Goal: Task Accomplishment & Management: Manage account settings

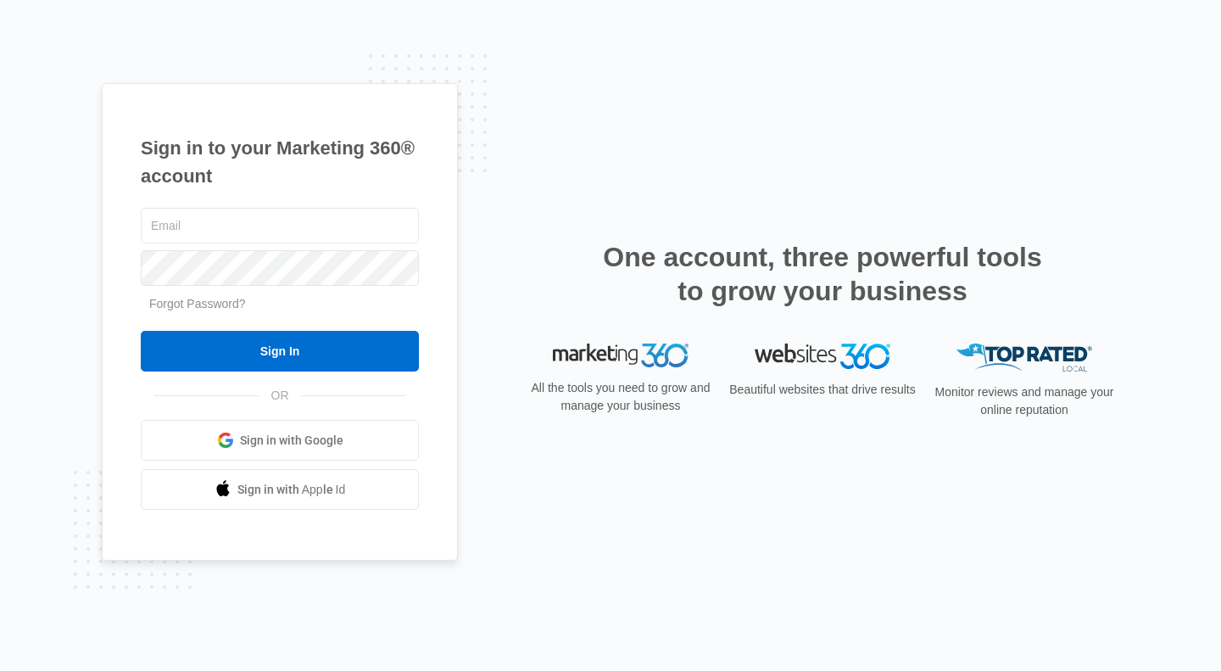
click at [39, 118] on div "Sign in to your Marketing 360® account Forgot Password? Sign In OR Sign in with…" at bounding box center [610, 335] width 1221 height 671
click at [212, 232] on input "text" at bounding box center [280, 226] width 278 height 36
type input "[PERSON_NAME][EMAIL_ADDRESS][PERSON_NAME][DOMAIN_NAME]"
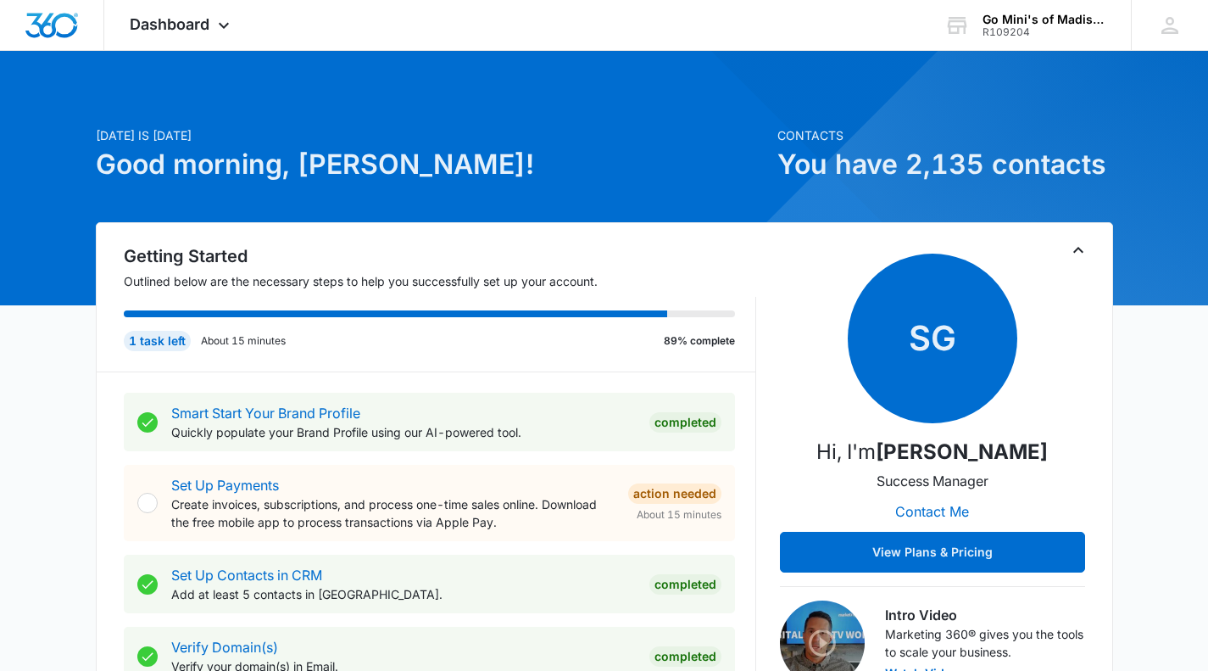
click at [225, 25] on icon at bounding box center [224, 25] width 20 height 20
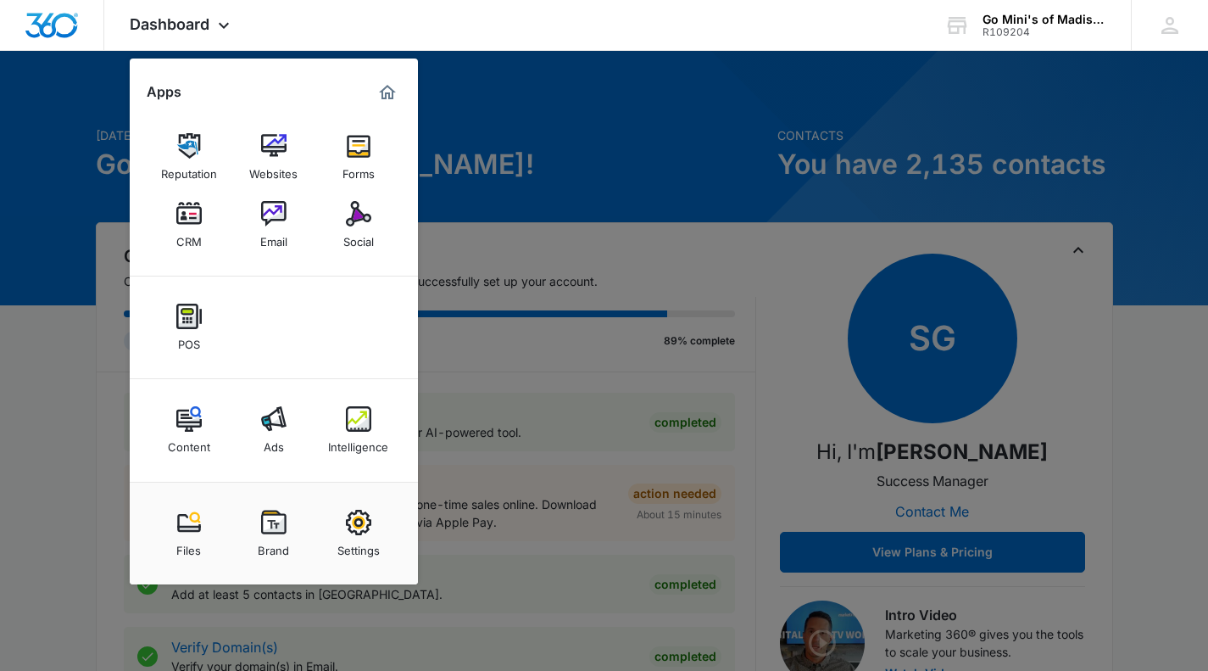
click at [270, 220] on img at bounding box center [273, 213] width 25 height 25
